Goal: Transaction & Acquisition: Subscribe to service/newsletter

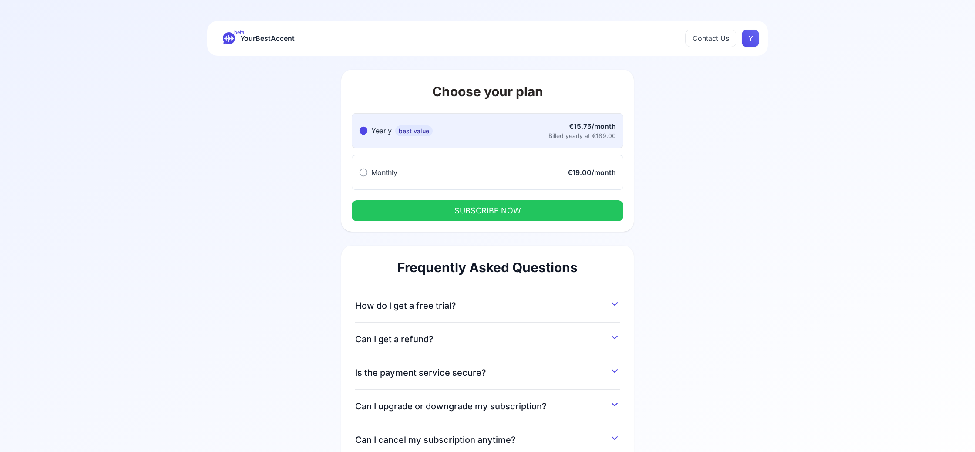
click at [622, 309] on div "Frequently Asked Questions How do I get a free trial? You can get a 7-day free …" at bounding box center [487, 357] width 292 height 225
click at [616, 309] on button "How do I get a free trial?" at bounding box center [487, 304] width 265 height 16
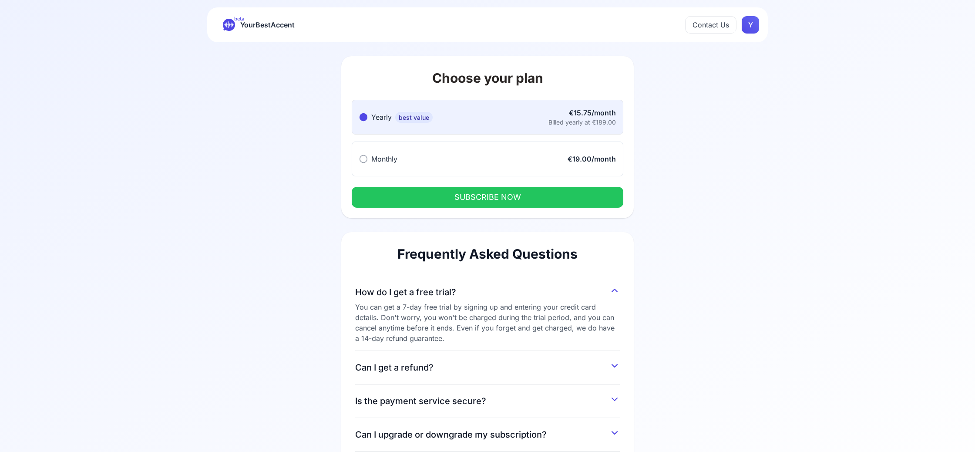
scroll to position [17, 0]
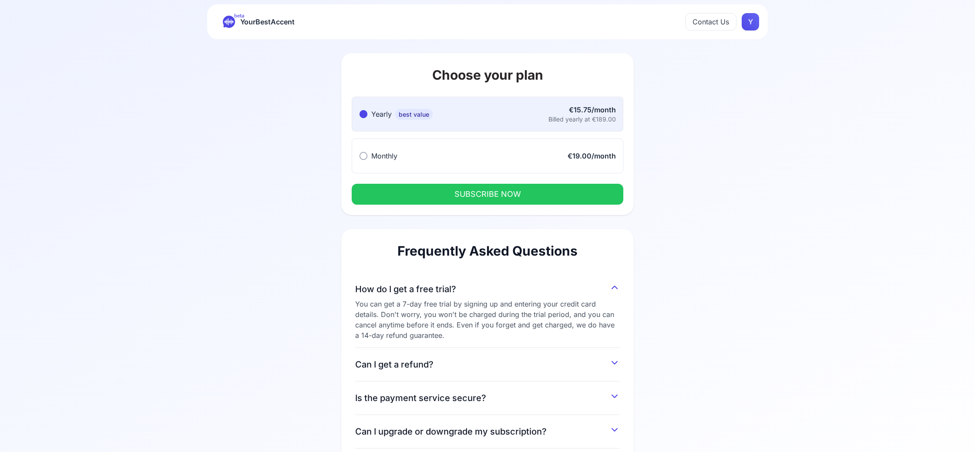
click at [552, 319] on div "You can get a 7-day free trial by signing up and entering your credit card deta…" at bounding box center [487, 320] width 265 height 42
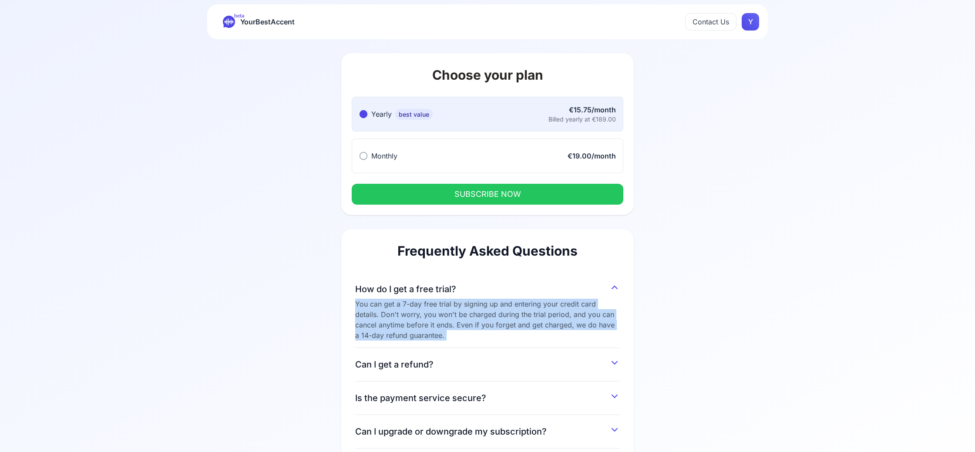
click at [552, 319] on div "You can get a 7-day free trial by signing up and entering your credit card deta…" at bounding box center [487, 320] width 265 height 42
click at [536, 313] on div "You can get a 7-day free trial by signing up and entering your credit card deta…" at bounding box center [487, 320] width 265 height 42
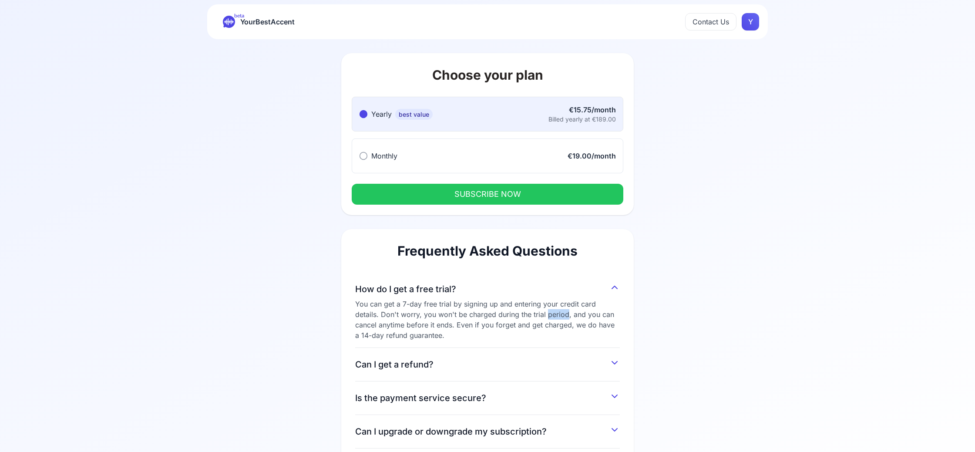
drag, startPoint x: 536, startPoint y: 313, endPoint x: 494, endPoint y: 268, distance: 61.3
click at [536, 313] on div "You can get a 7-day free trial by signing up and entering your credit card deta…" at bounding box center [487, 320] width 265 height 42
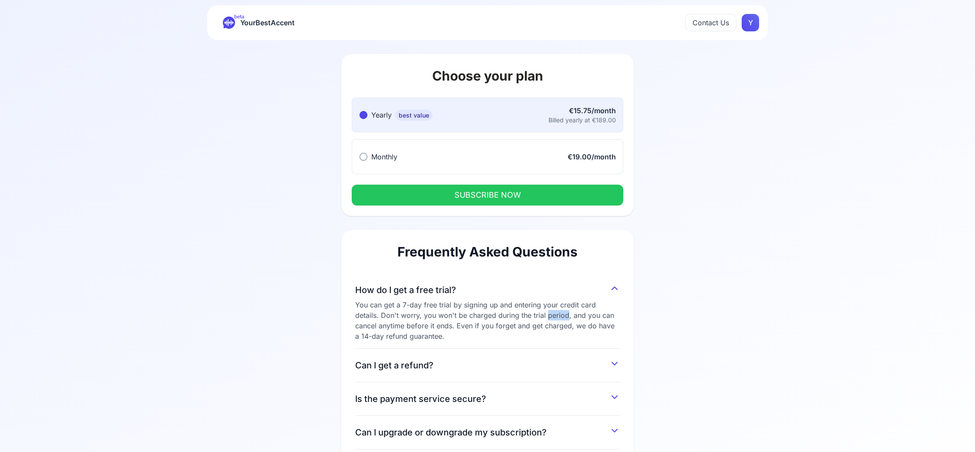
click at [472, 198] on button "SUBSCRIBE NOW" at bounding box center [488, 195] width 272 height 21
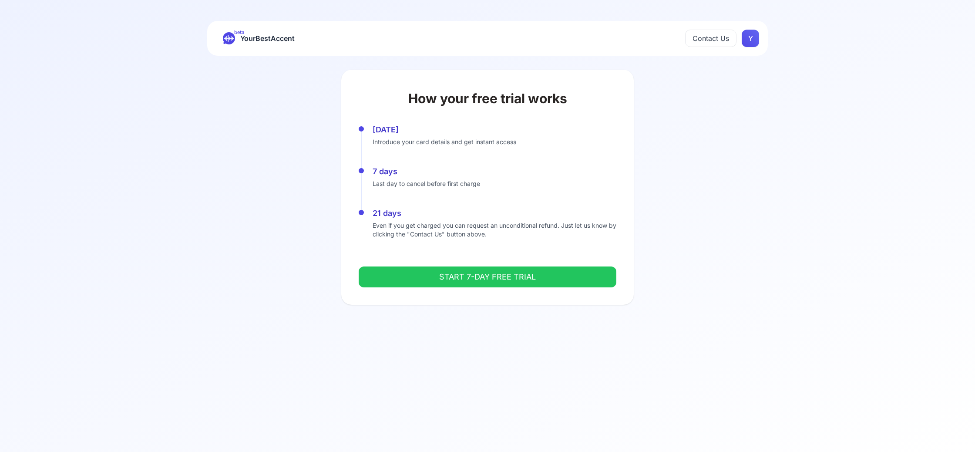
click at [457, 279] on button "START 7-DAY FREE TRIAL" at bounding box center [488, 276] width 258 height 21
